Goal: Check status: Check status

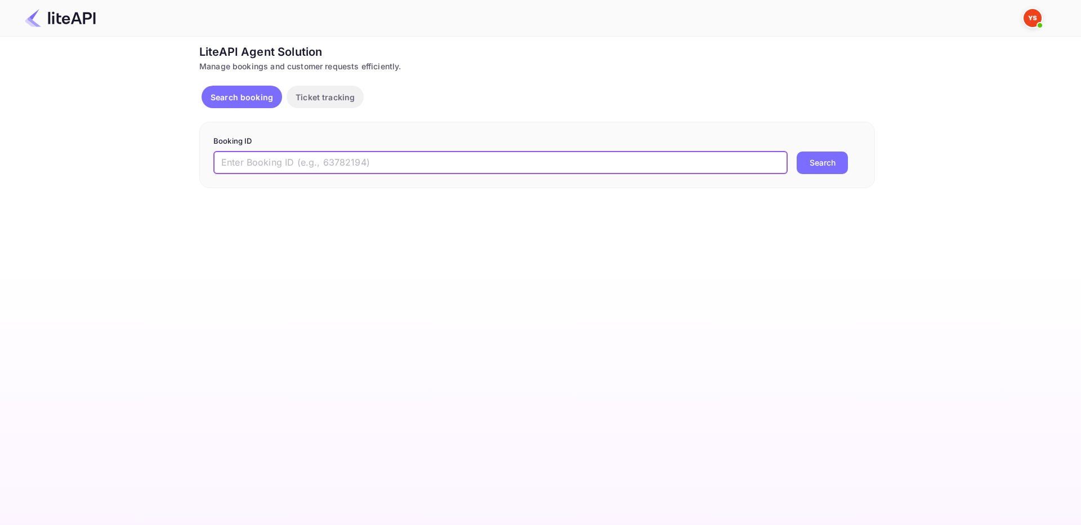
click at [304, 172] on input "text" at bounding box center [500, 162] width 574 height 23
paste input "8884459"
type input "8884459"
click at [817, 160] on button "Search" at bounding box center [821, 162] width 51 height 23
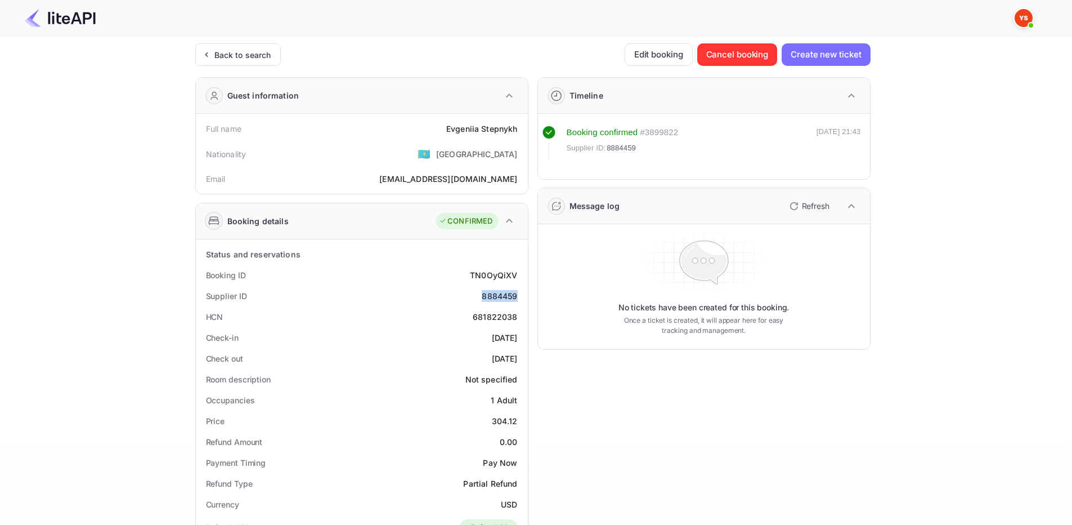
drag, startPoint x: 477, startPoint y: 297, endPoint x: 520, endPoint y: 297, distance: 42.8
click at [521, 298] on div "Supplier ID 8884459" at bounding box center [361, 295] width 323 height 21
copy div "8884459"
drag, startPoint x: 464, startPoint y: 132, endPoint x: 526, endPoint y: 129, distance: 61.4
click at [526, 129] on div "Full name [PERSON_NAME] Nationality 🇰🇿 [DEMOGRAPHIC_DATA] Email [EMAIL_ADDRESS]…" at bounding box center [362, 154] width 332 height 80
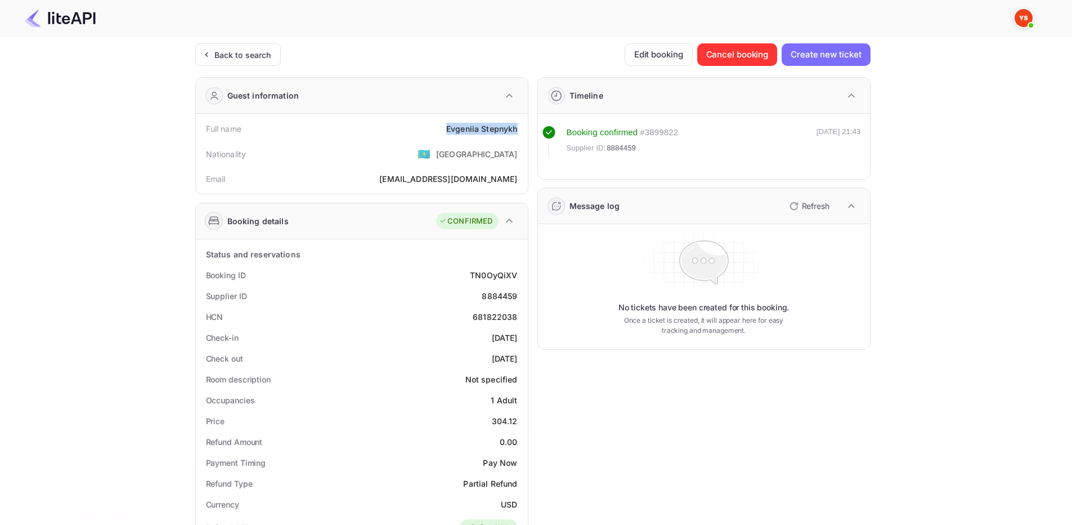
copy div "[PERSON_NAME]"
drag, startPoint x: 499, startPoint y: 420, endPoint x: 516, endPoint y: 423, distance: 17.0
click at [516, 423] on div "304.12" at bounding box center [505, 421] width 26 height 12
click at [492, 426] on div "304.12" at bounding box center [505, 421] width 26 height 12
drag, startPoint x: 492, startPoint y: 420, endPoint x: 520, endPoint y: 422, distance: 27.7
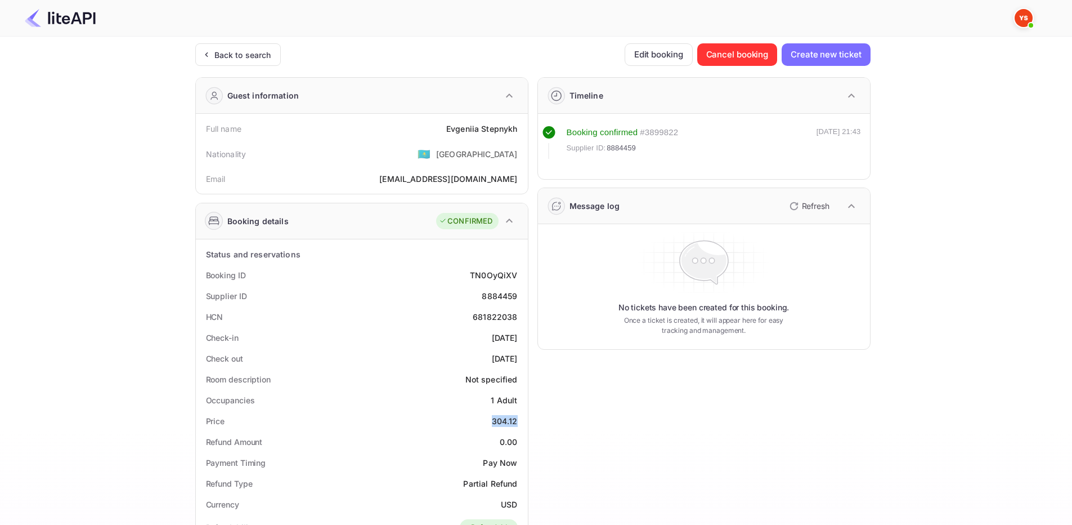
click at [520, 422] on div "Price 304.12" at bounding box center [361, 420] width 323 height 21
copy div "304.12"
drag, startPoint x: 481, startPoint y: 296, endPoint x: 518, endPoint y: 301, distance: 38.0
click at [518, 301] on div "Supplier ID 8884459" at bounding box center [361, 295] width 323 height 21
copy div "8884459"
